Goal: Task Accomplishment & Management: Manage account settings

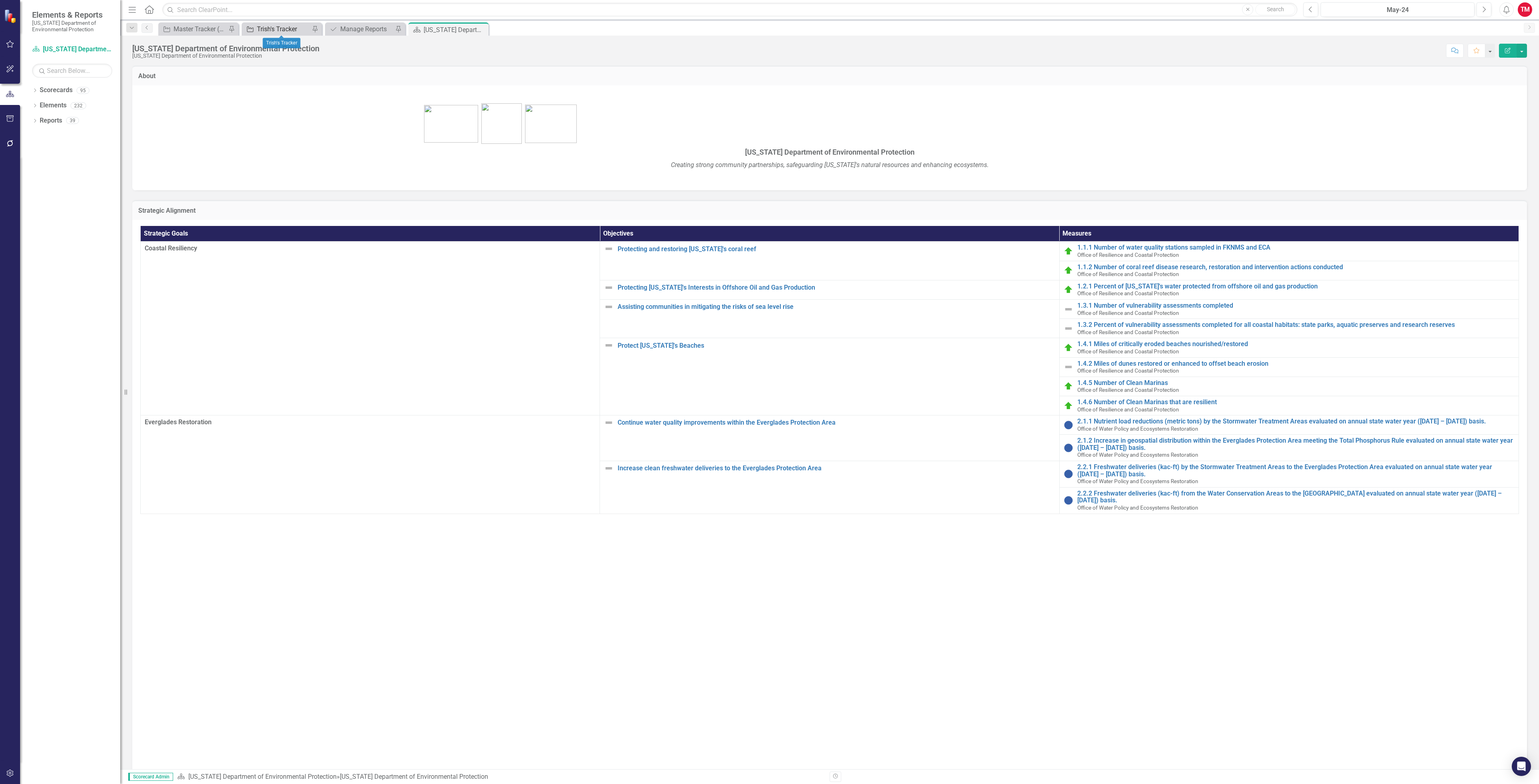
click at [302, 25] on div "Trish's Tracker" at bounding box center [283, 29] width 53 height 10
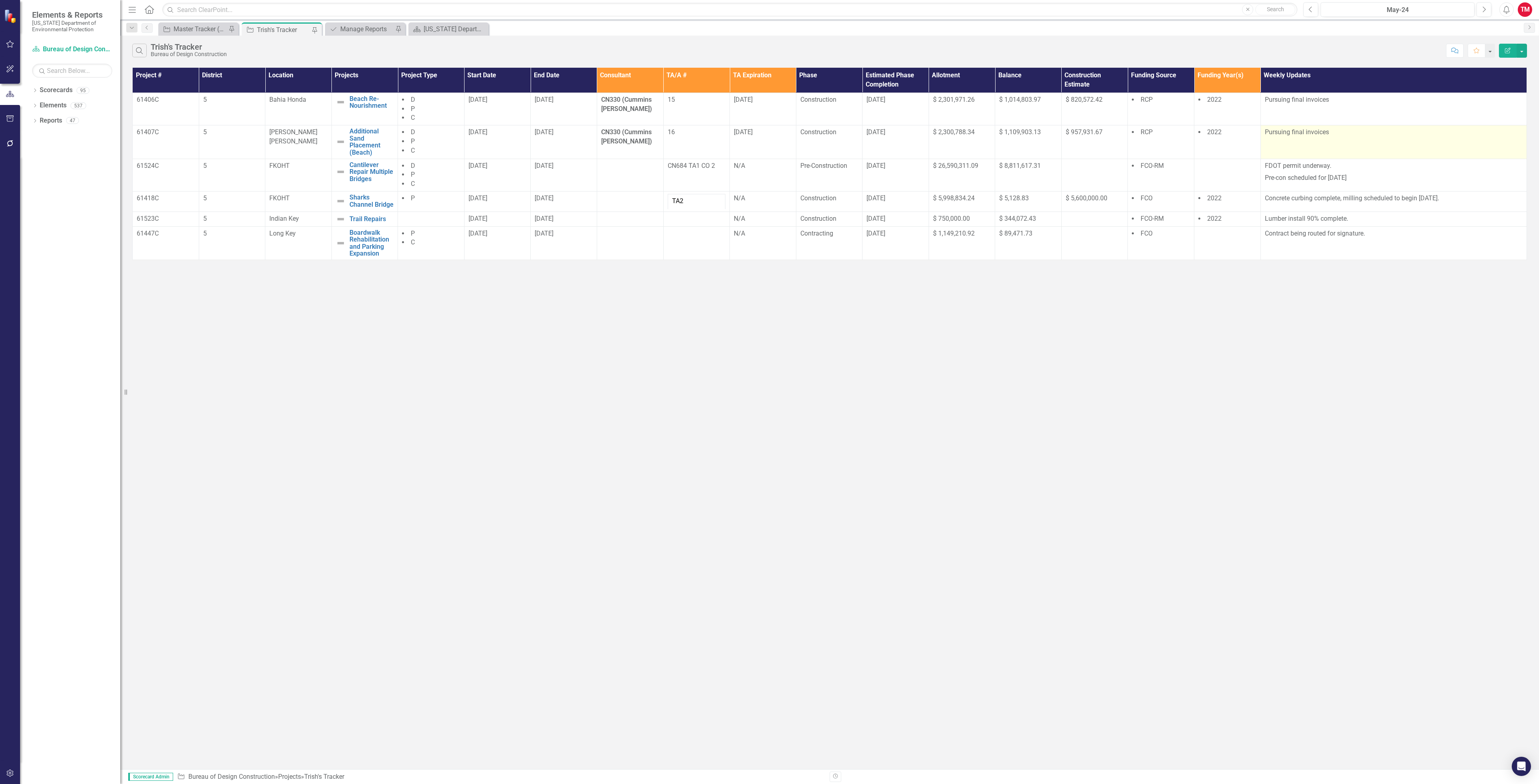
click at [1349, 134] on p "Pursuing final invoices" at bounding box center [1394, 132] width 258 height 10
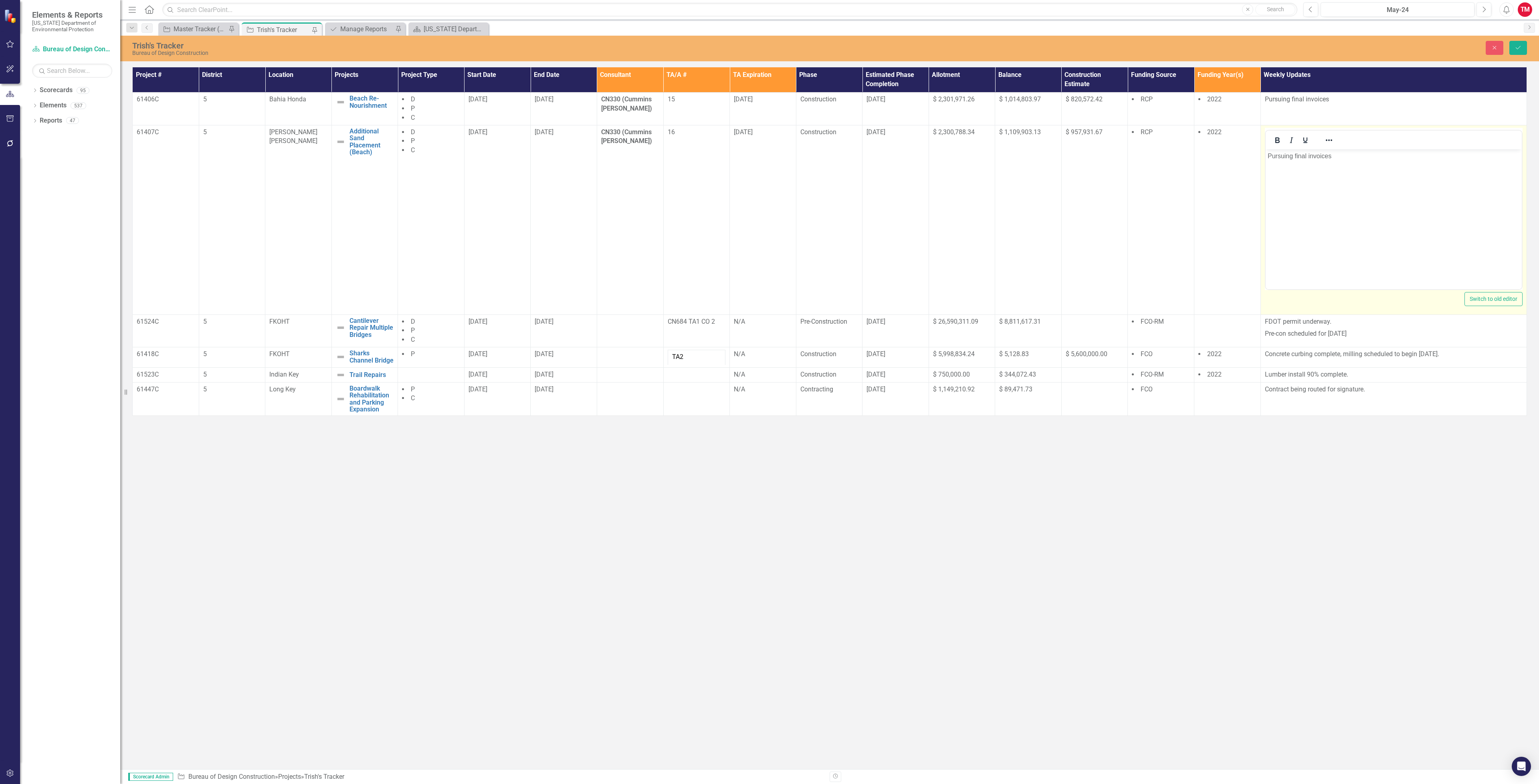
click at [1334, 153] on p "Pursuing final invoices" at bounding box center [1393, 156] width 252 height 10
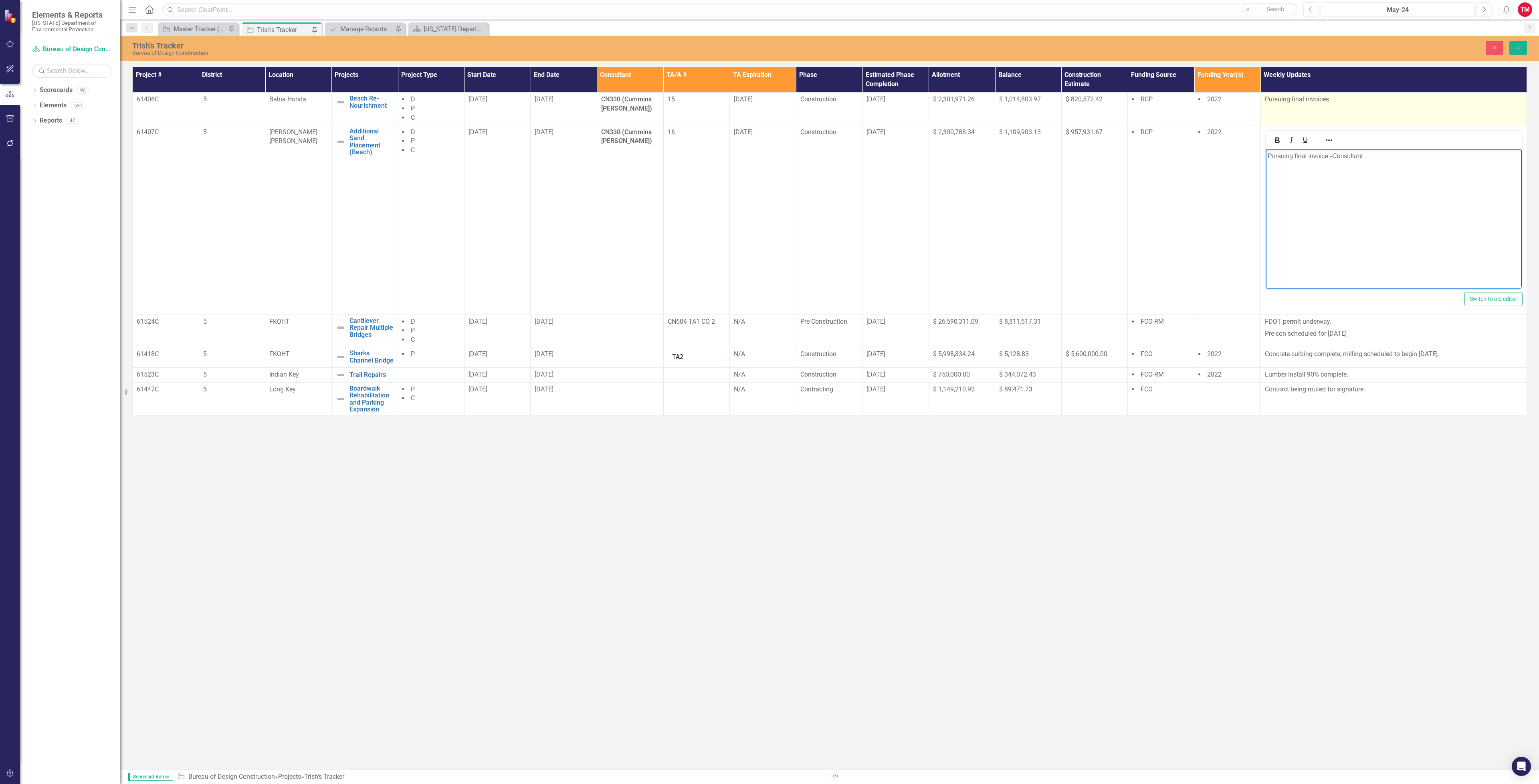
click at [1381, 103] on p "Pursuing final invoices" at bounding box center [1394, 100] width 258 height 10
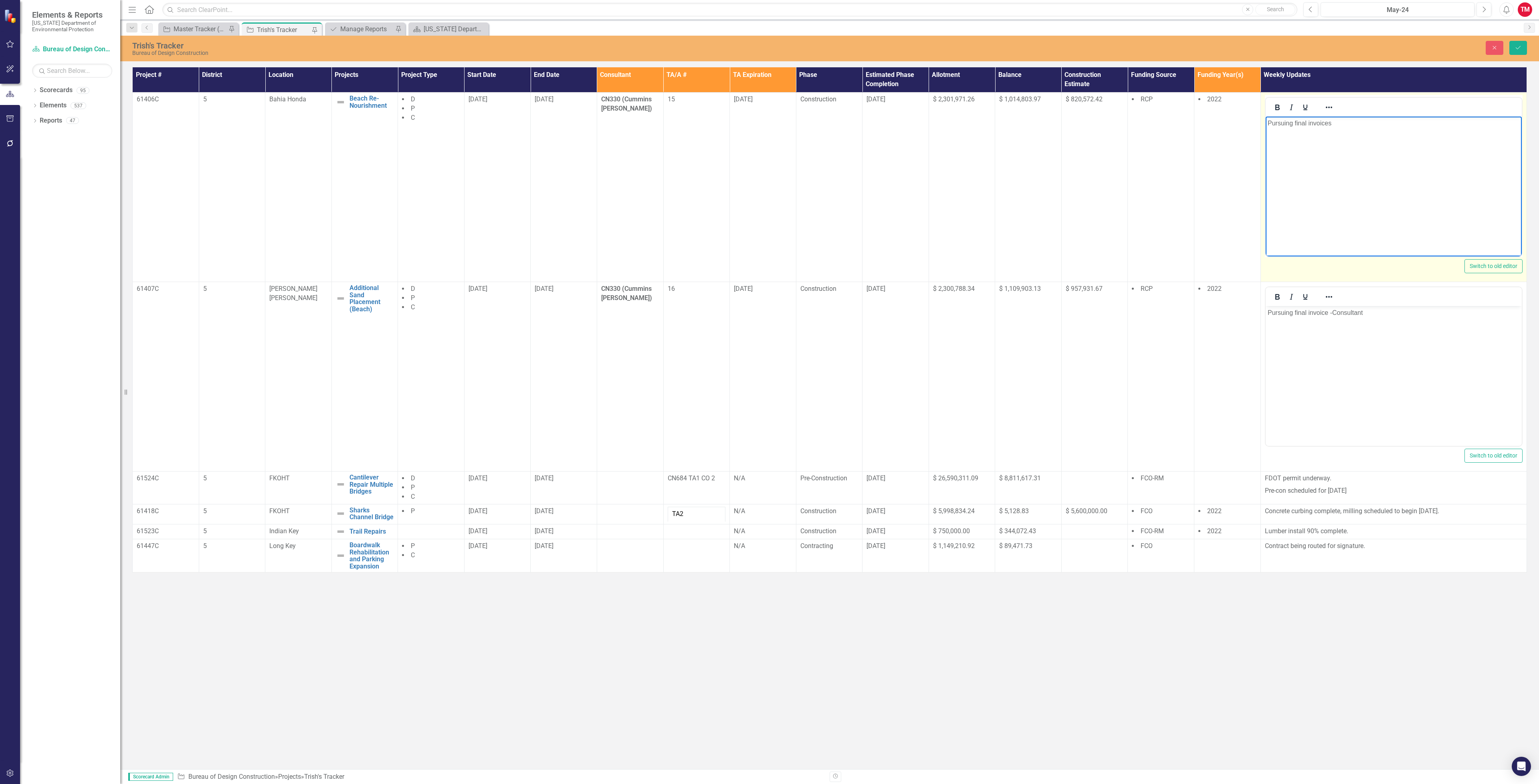
click at [1358, 123] on p "Pursuing final invoices" at bounding box center [1393, 123] width 252 height 10
click at [1293, 124] on p "Pursuing final invoice sent [DATE]" at bounding box center [1393, 123] width 252 height 10
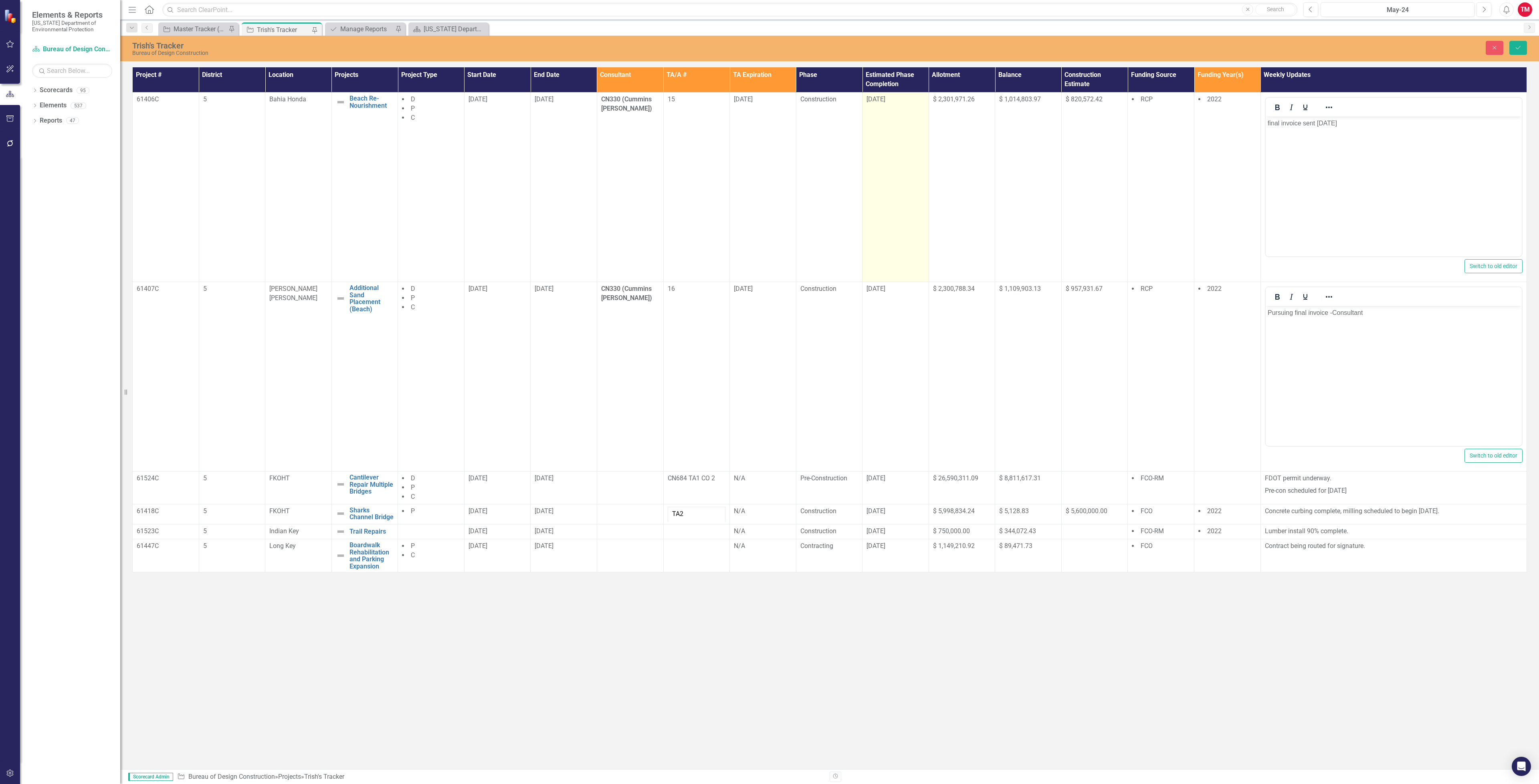
click at [900, 159] on td "[DATE]" at bounding box center [895, 187] width 67 height 190
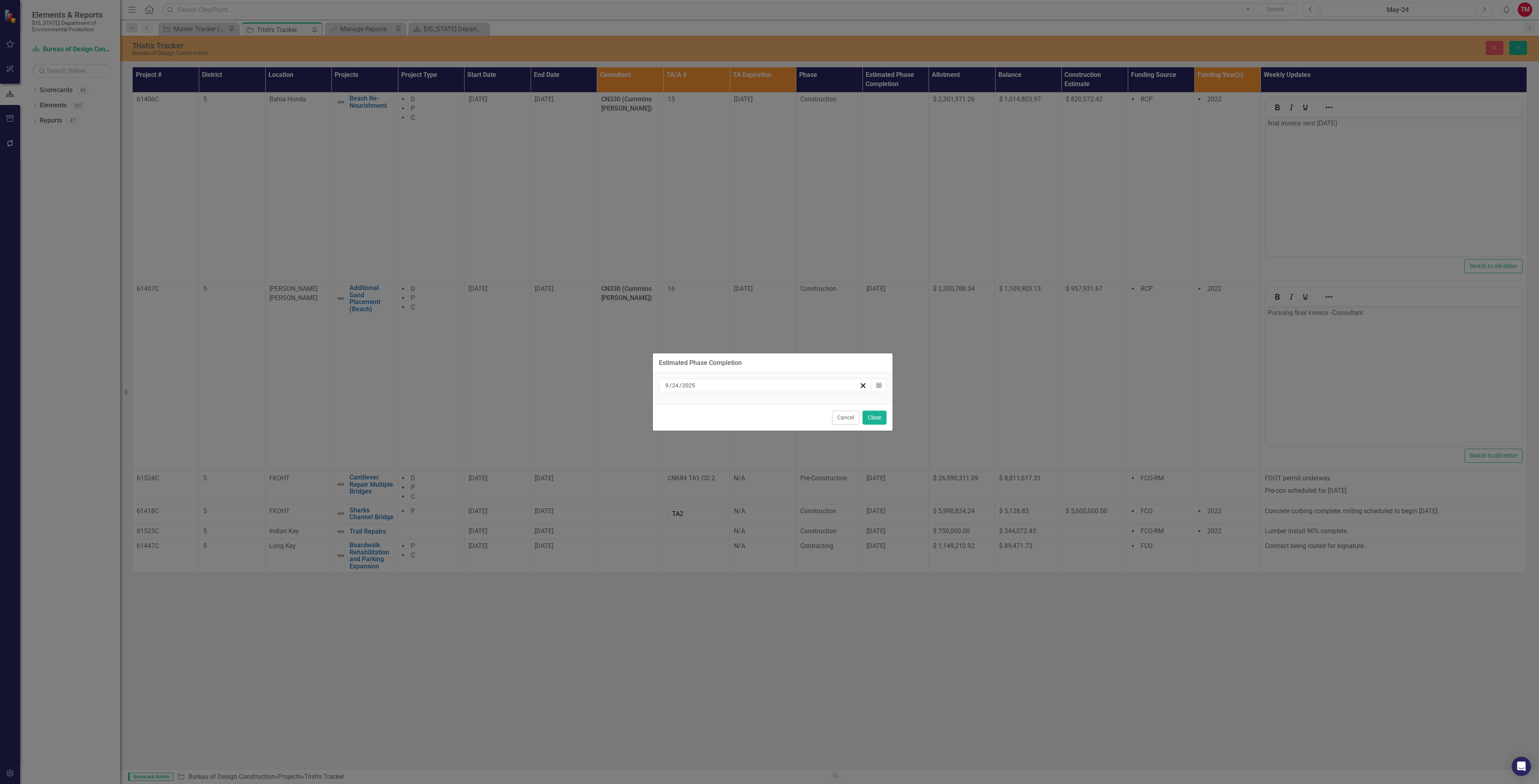
click at [676, 380] on div "[DATE]" at bounding box center [765, 386] width 214 height 14
click at [679, 383] on span "/" at bounding box center [679, 385] width 3 height 7
click at [676, 384] on input "24" at bounding box center [675, 385] width 7 height 8
type input "29"
click at [874, 420] on button "Close" at bounding box center [874, 418] width 24 height 14
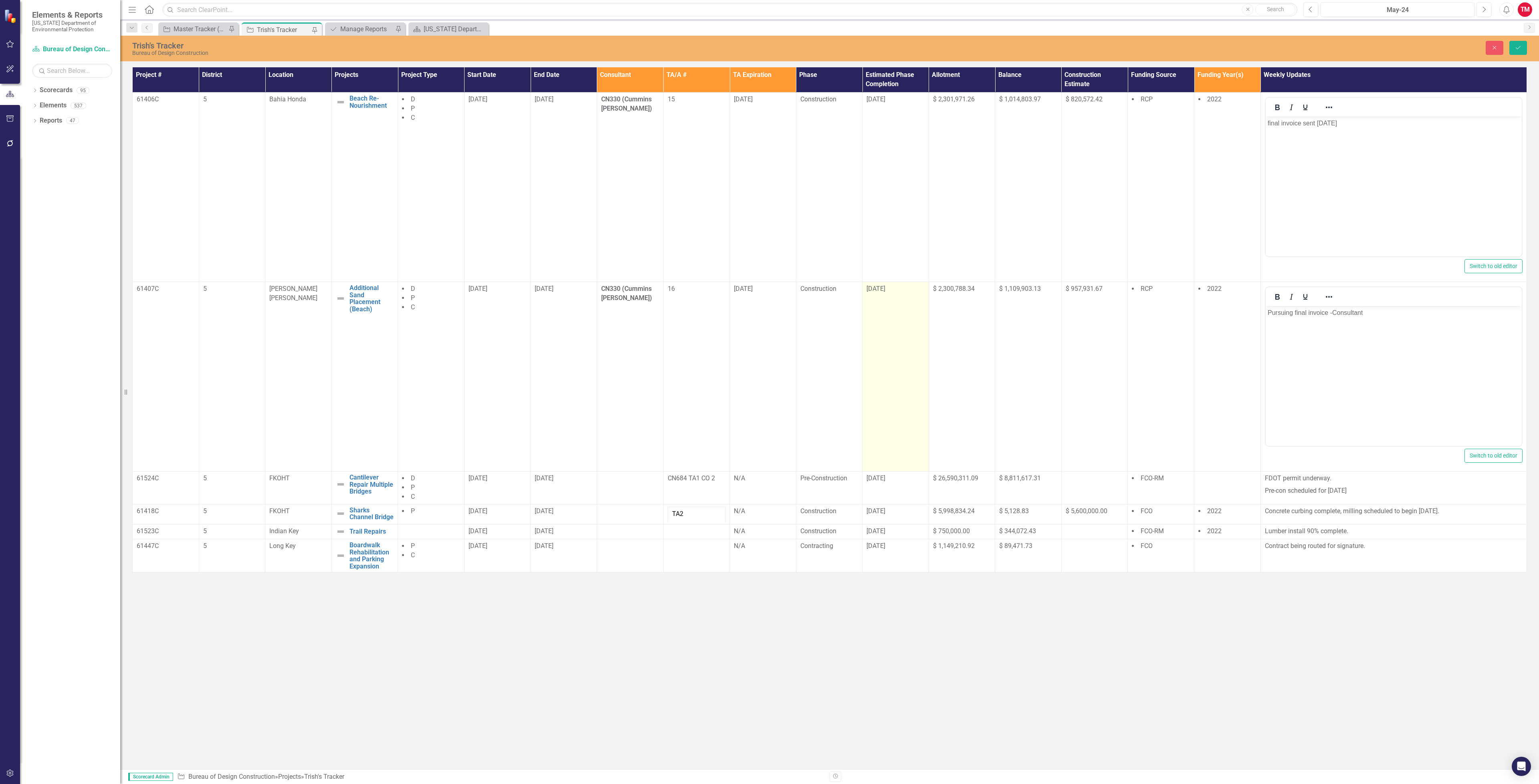
click at [892, 301] on td "[DATE]" at bounding box center [895, 376] width 67 height 190
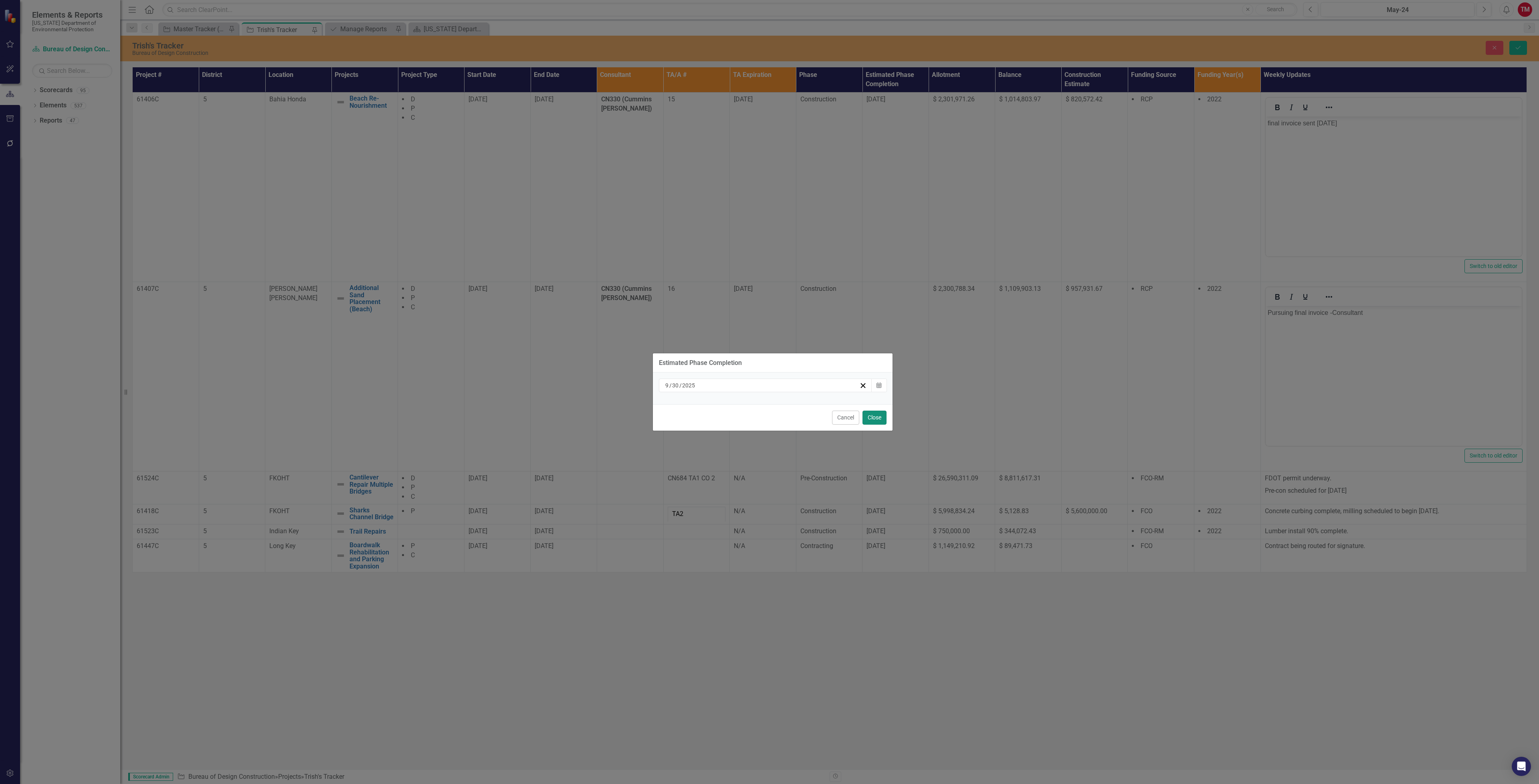
click at [870, 421] on button "Close" at bounding box center [874, 418] width 24 height 14
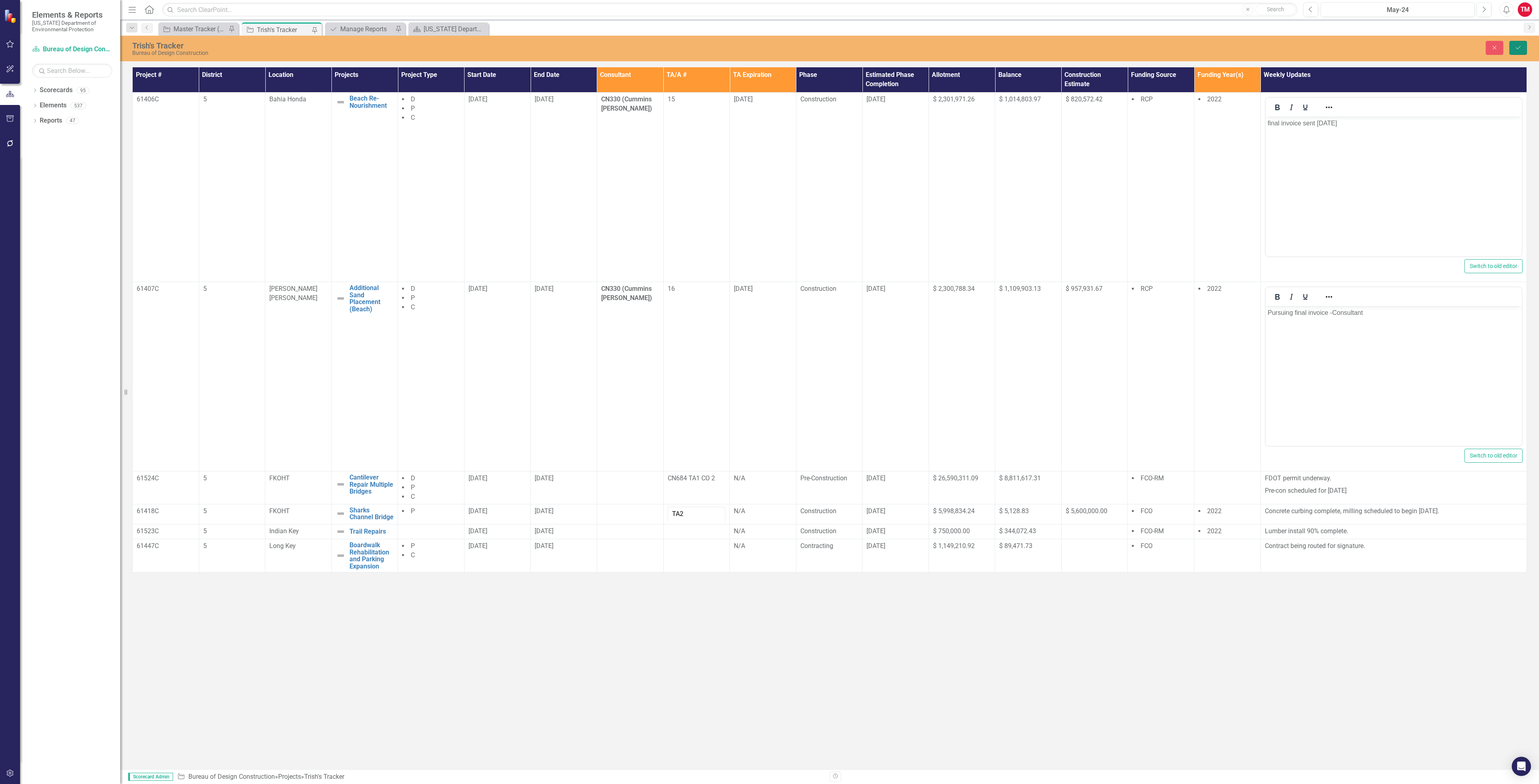
click at [1510, 51] on button "Save" at bounding box center [1518, 48] width 17 height 14
